Goal: Task Accomplishment & Management: Manage account settings

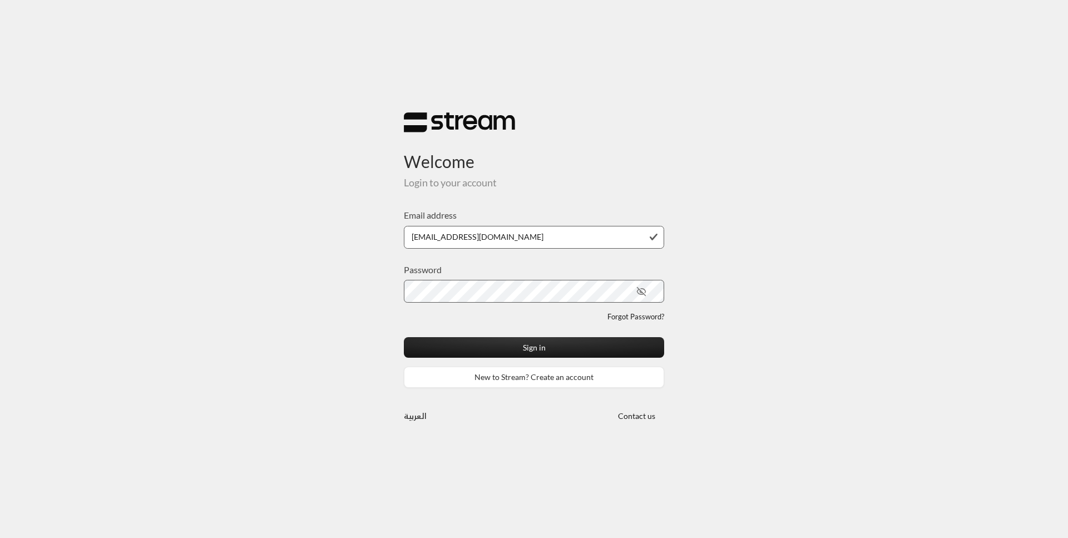
click at [404, 337] on button "Sign in" at bounding box center [534, 347] width 260 height 21
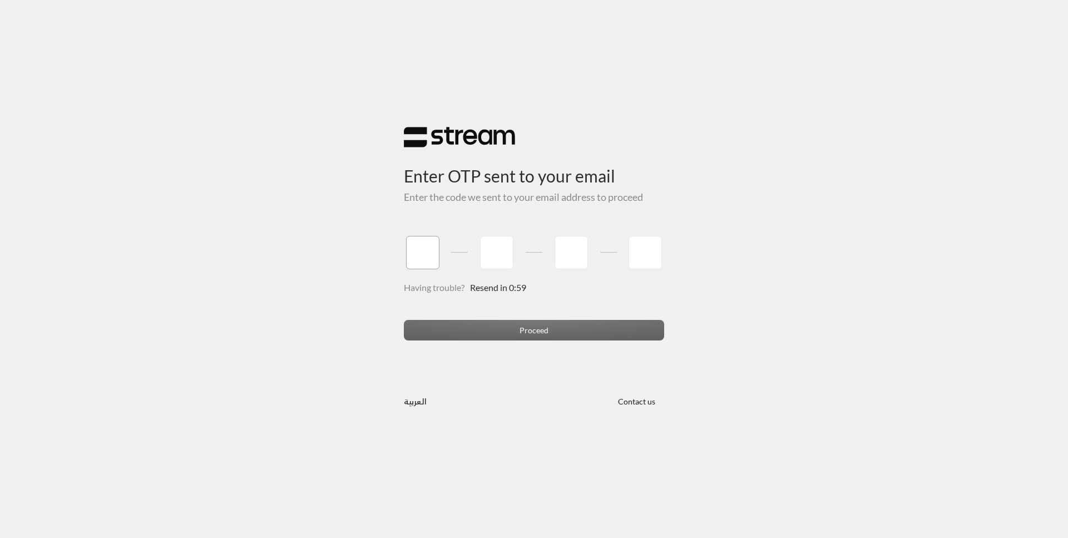
type input "1"
type input "2"
type input "3"
type input "4"
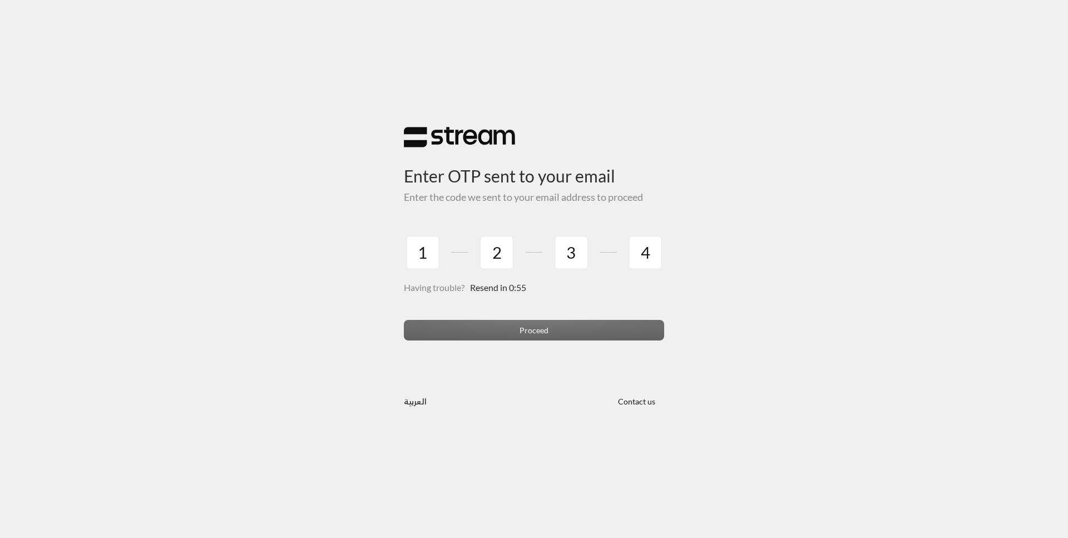
click at [504, 300] on div "Having trouble? Resend in 0:55" at bounding box center [534, 301] width 260 height 38
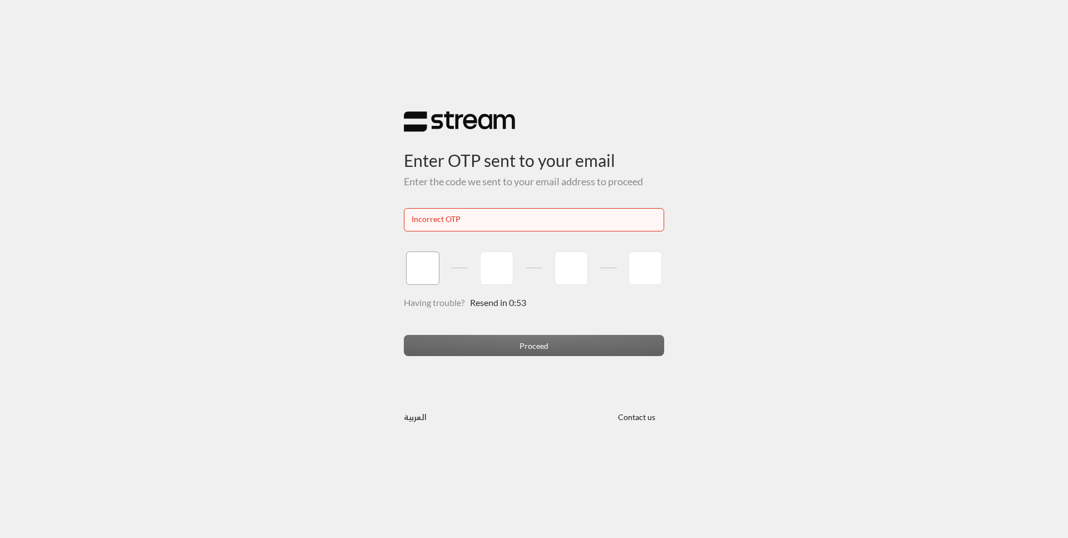
click at [427, 267] on input "tel" at bounding box center [422, 267] width 33 height 33
type input "1"
type input "2"
type input "3"
type input "4"
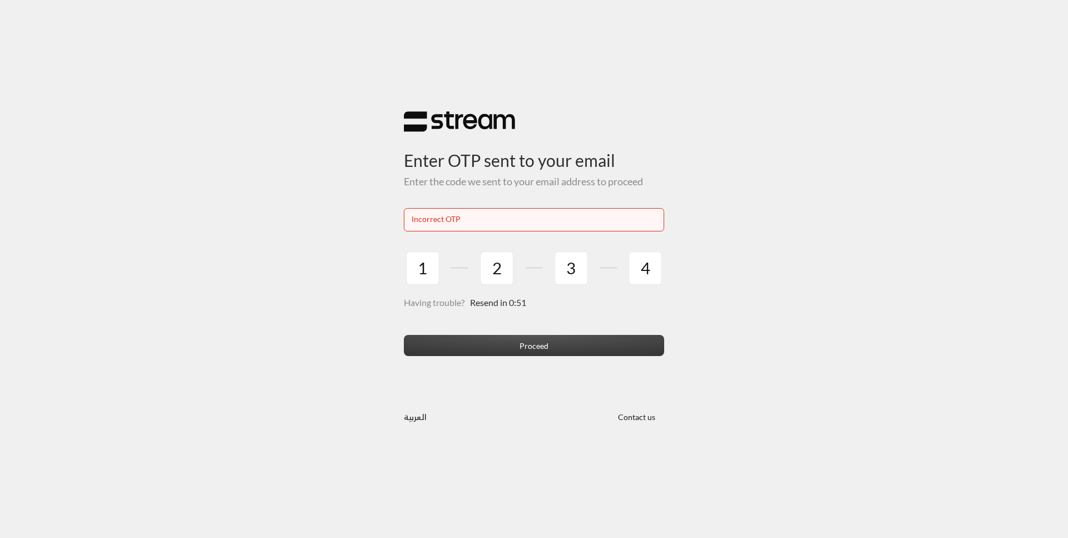
click at [464, 341] on button "Proceed" at bounding box center [534, 345] width 260 height 21
